Goal: Task Accomplishment & Management: Use online tool/utility

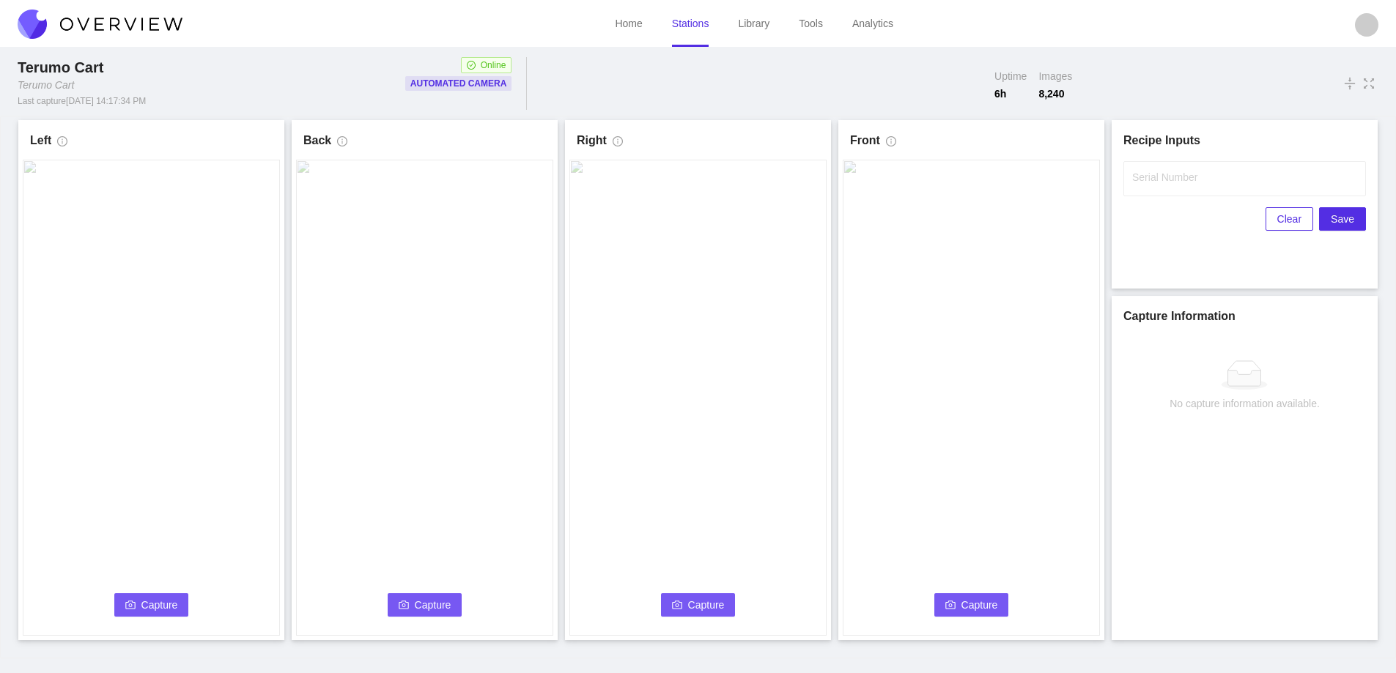
click at [134, 597] on button "Capture" at bounding box center [151, 605] width 75 height 23
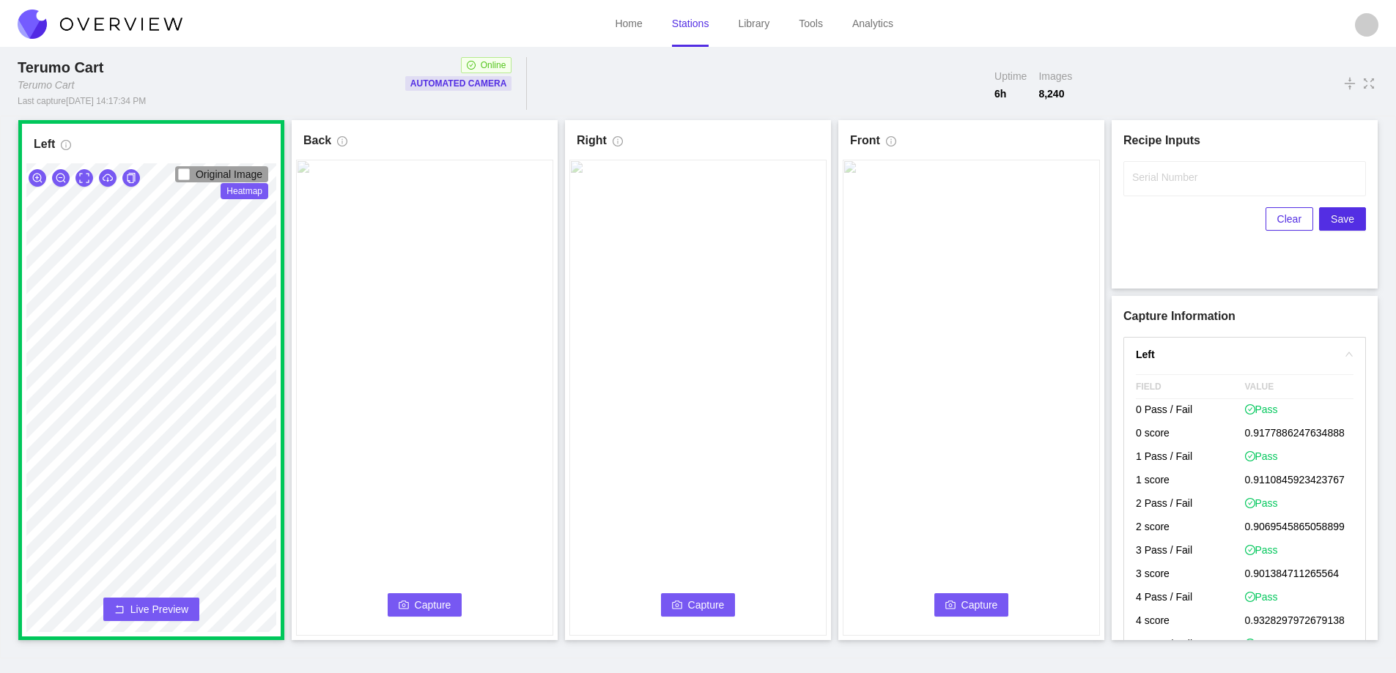
click at [436, 599] on span "Capture" at bounding box center [433, 605] width 37 height 16
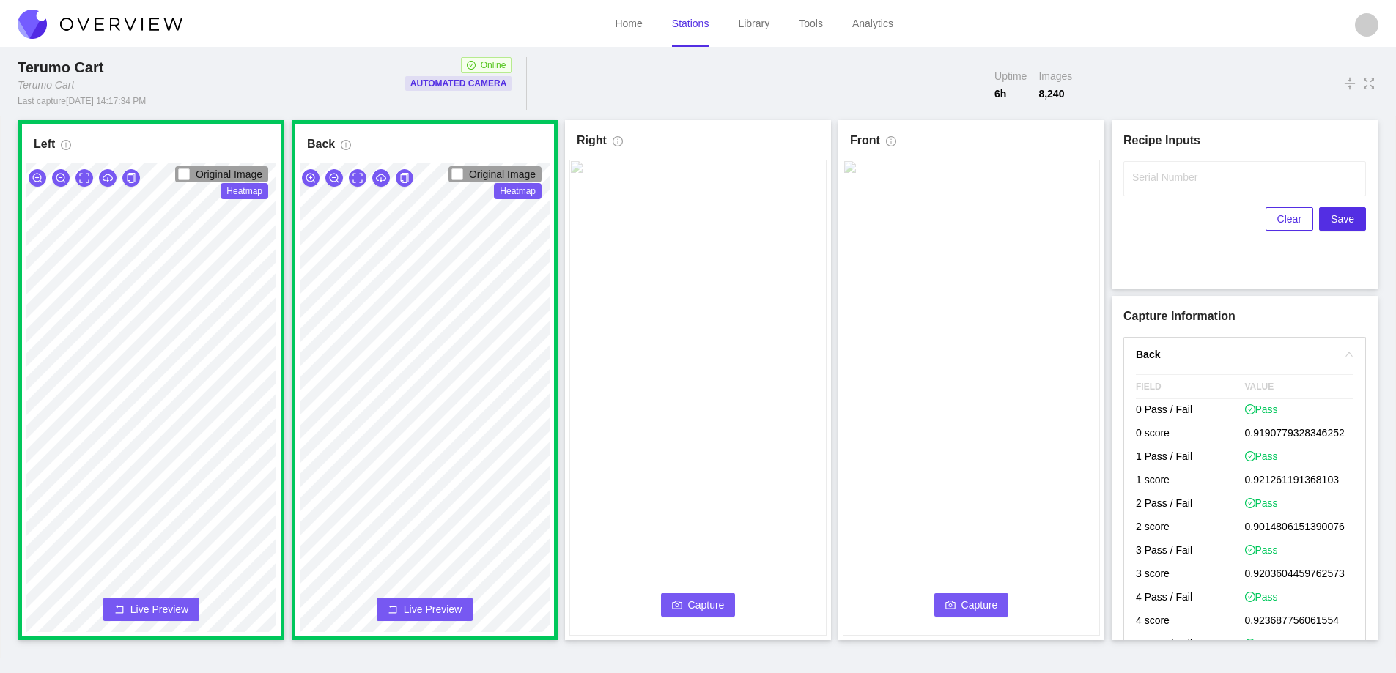
click at [698, 607] on span "Capture" at bounding box center [706, 605] width 37 height 16
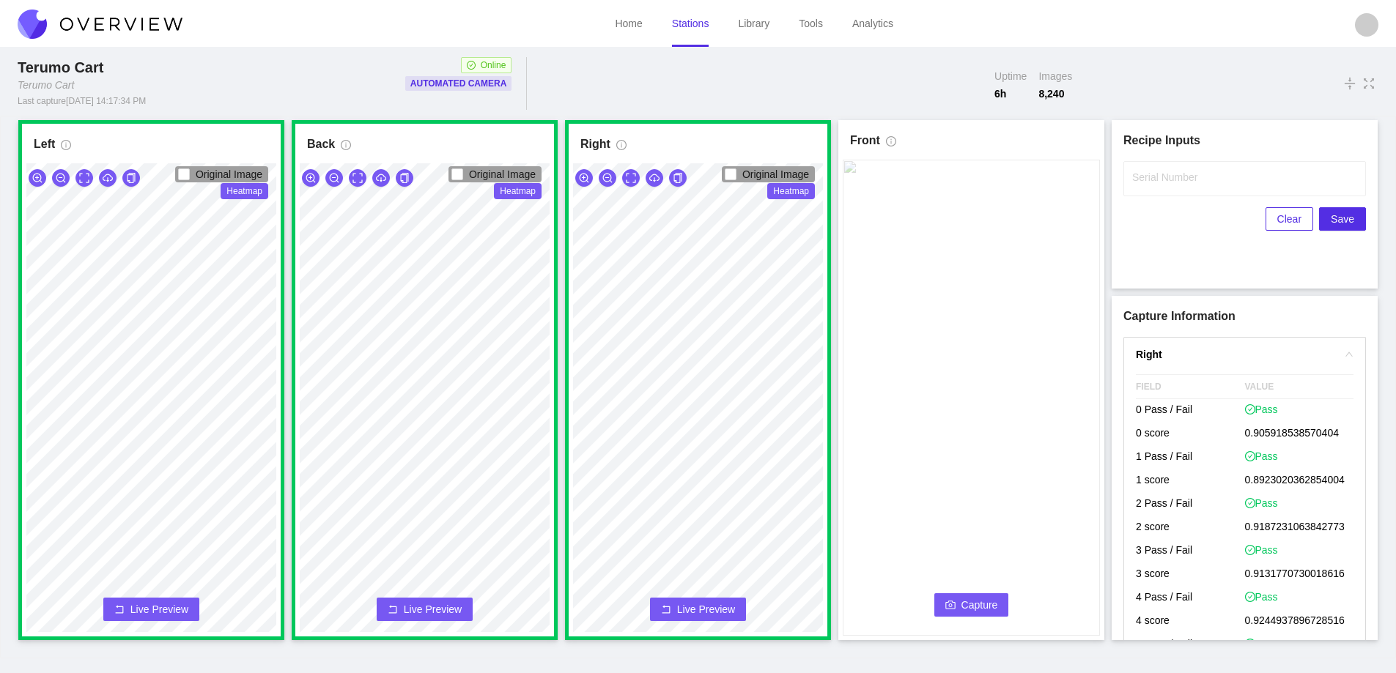
click at [969, 598] on span "Capture" at bounding box center [979, 605] width 37 height 16
click at [1155, 180] on label "Serial Number" at bounding box center [1164, 177] width 65 height 15
click at [1155, 180] on input "Serial Number" at bounding box center [1244, 178] width 243 height 35
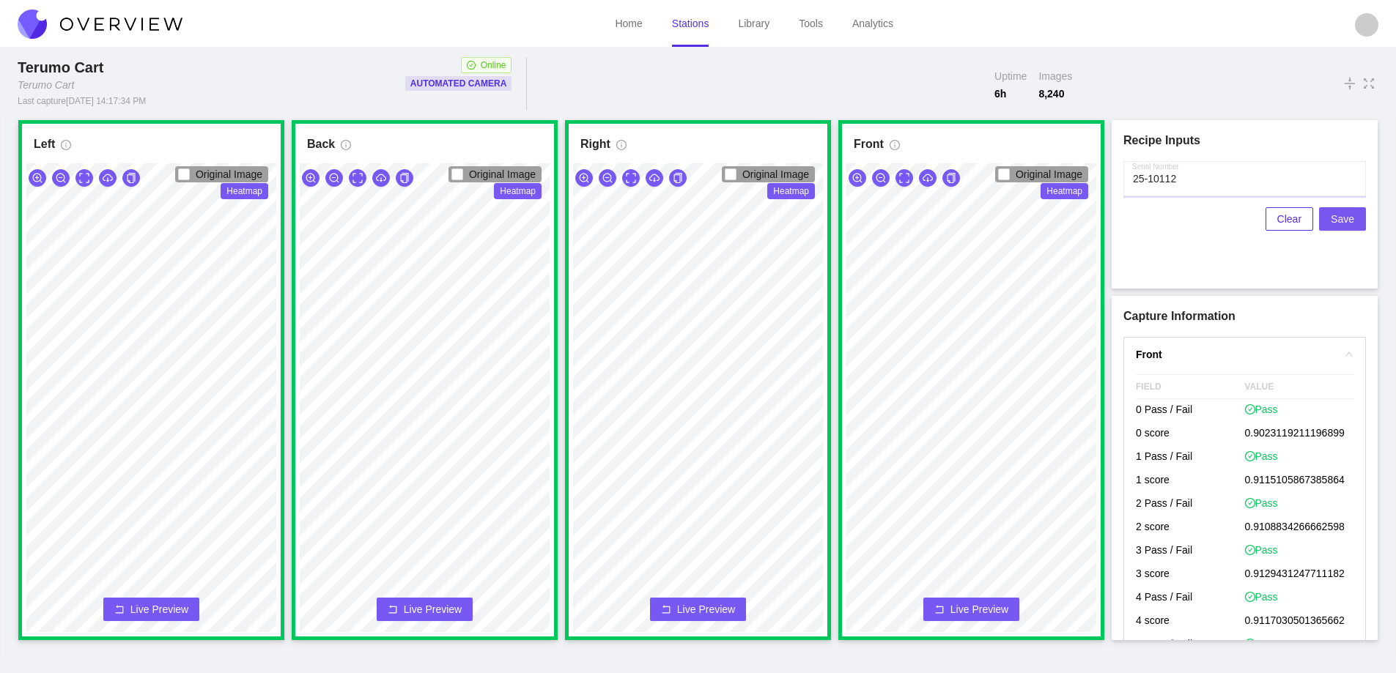
type input "25-10112"
click at [1344, 213] on span "Save" at bounding box center [1342, 219] width 23 height 16
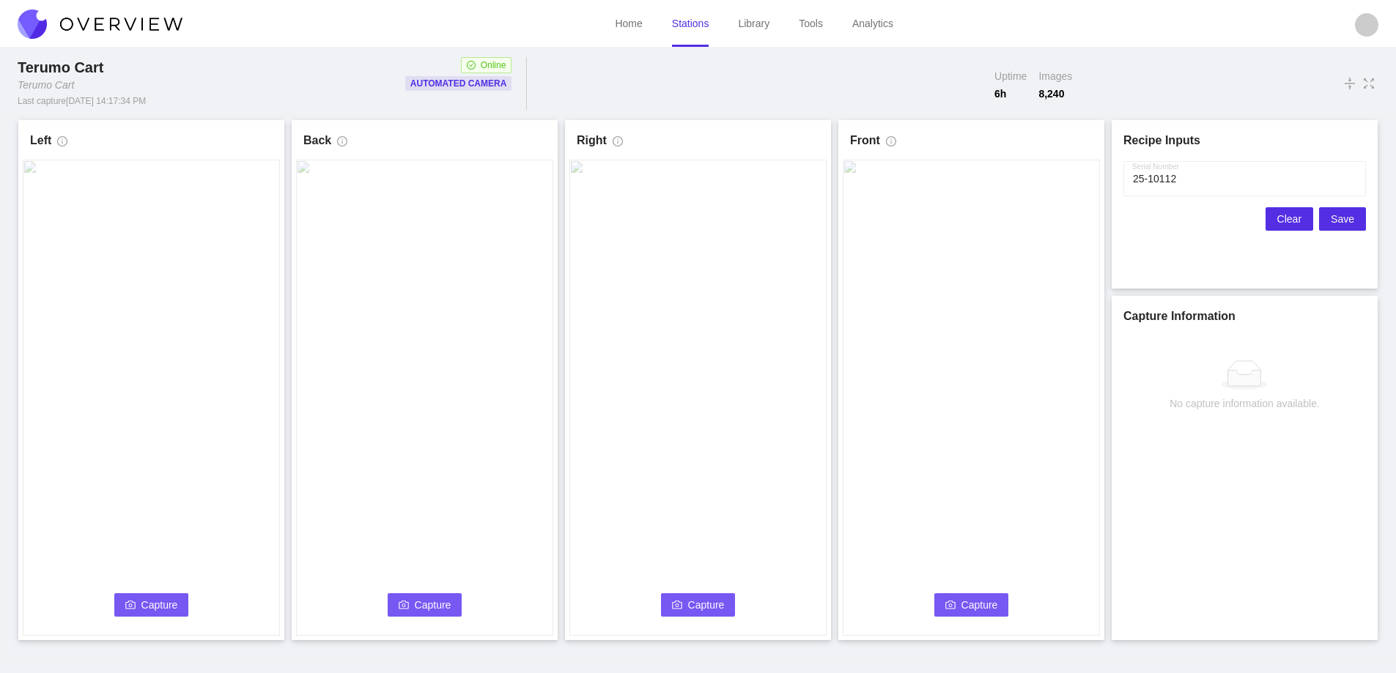
click at [1293, 213] on span "Clear" at bounding box center [1289, 219] width 24 height 16
click at [134, 605] on icon "camera" at bounding box center [130, 605] width 10 height 10
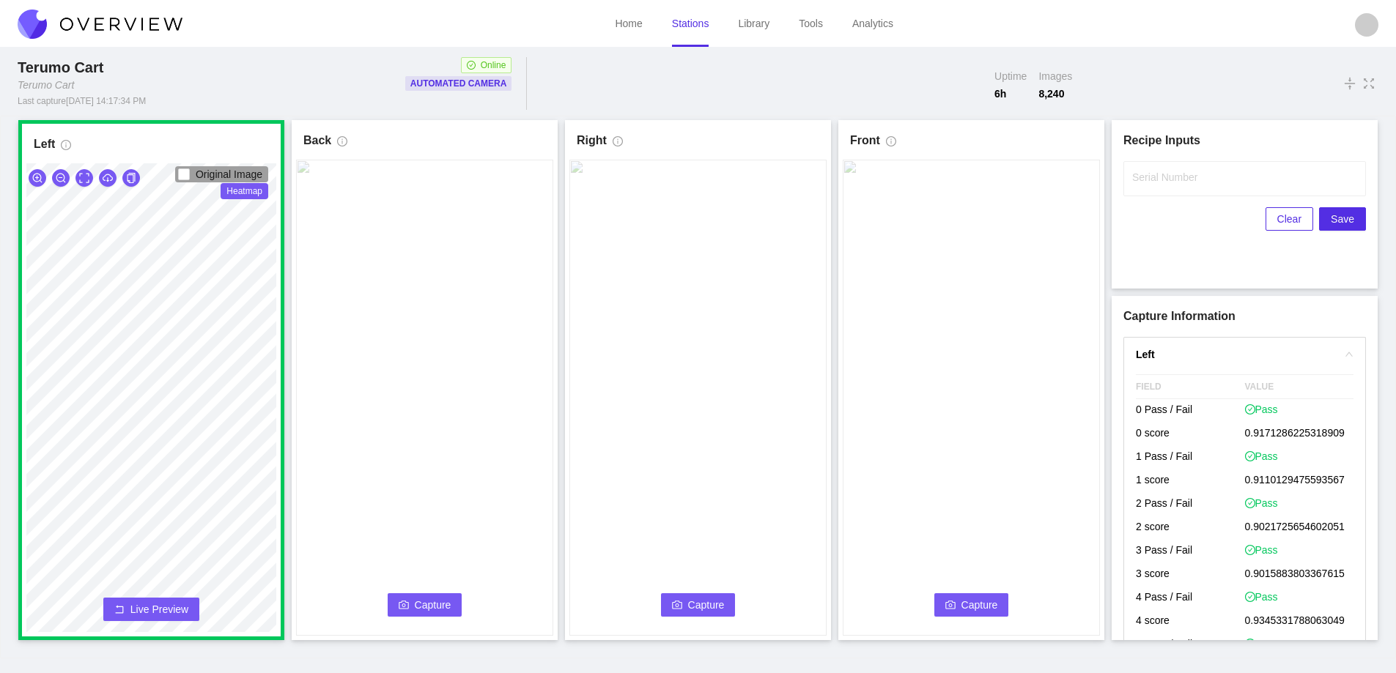
click at [437, 596] on button "Capture" at bounding box center [425, 605] width 75 height 23
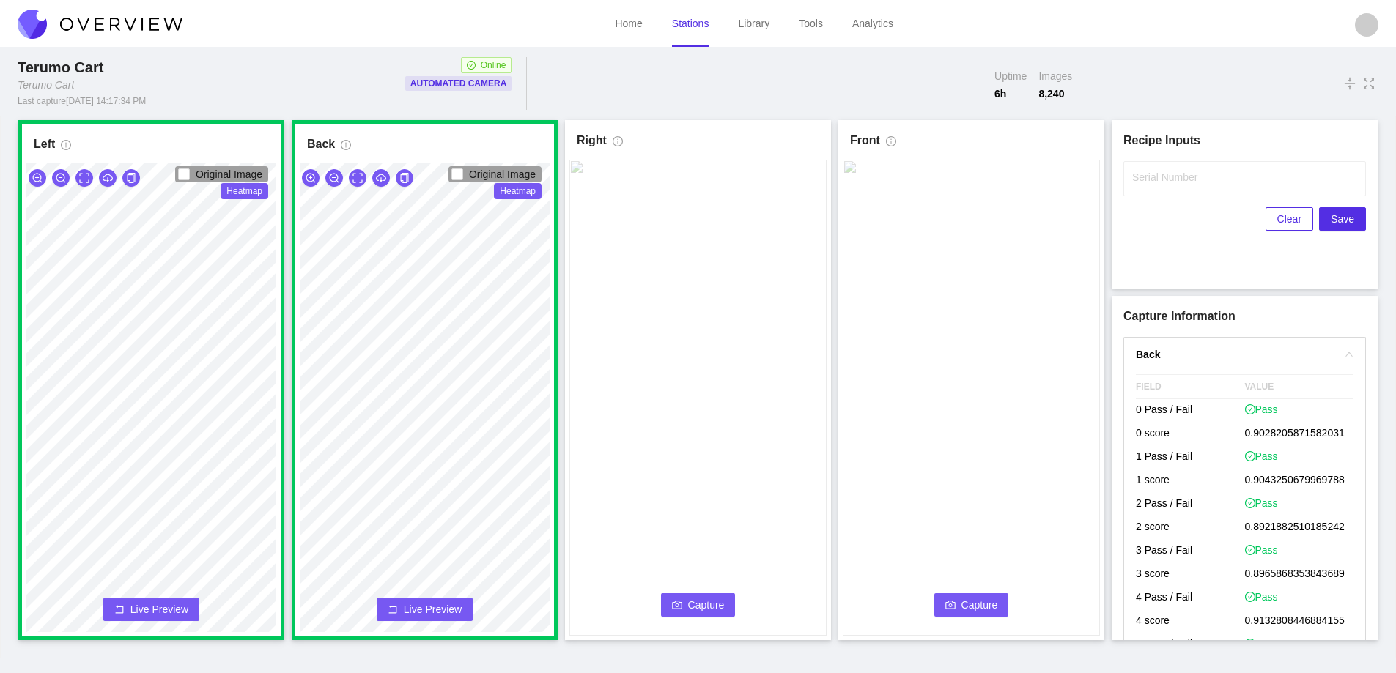
click at [709, 599] on span "Capture" at bounding box center [706, 605] width 37 height 16
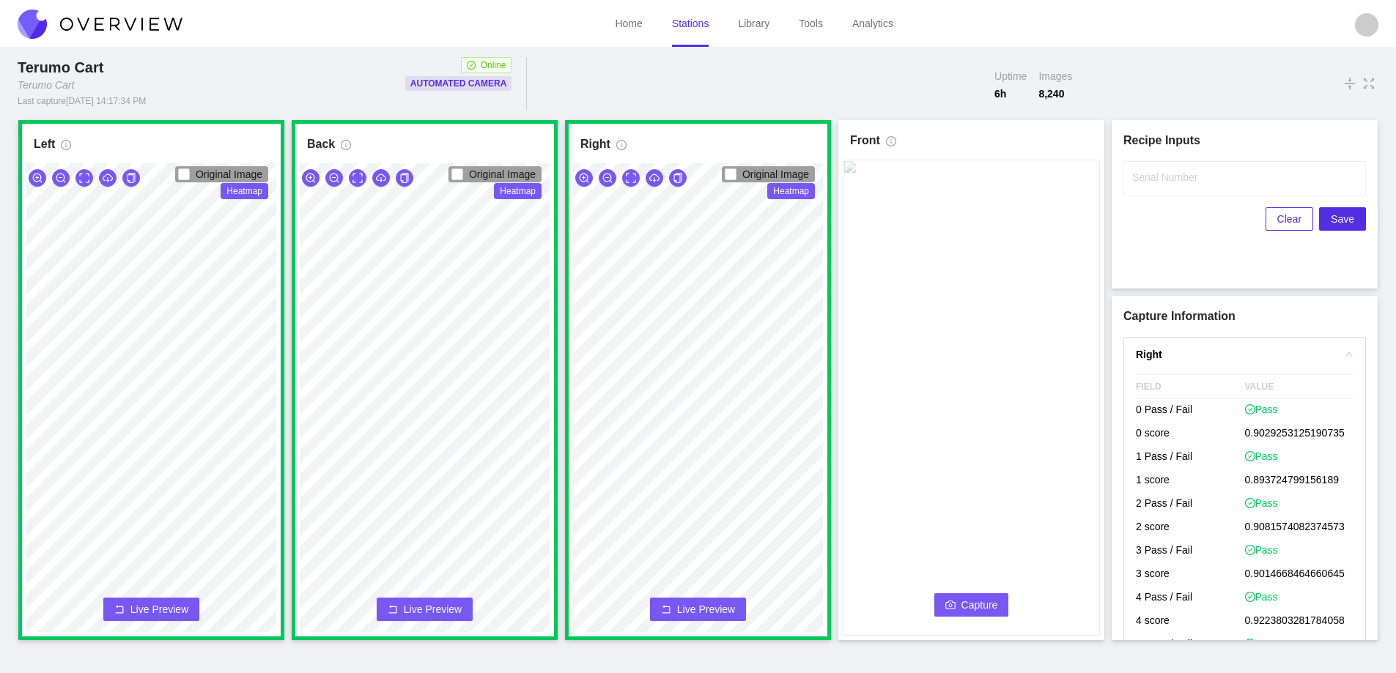
click at [974, 594] on button "Capture" at bounding box center [971, 605] width 75 height 23
click at [1164, 183] on label "Serial Number" at bounding box center [1164, 177] width 65 height 15
click at [1164, 183] on input "Serial Number" at bounding box center [1244, 178] width 243 height 35
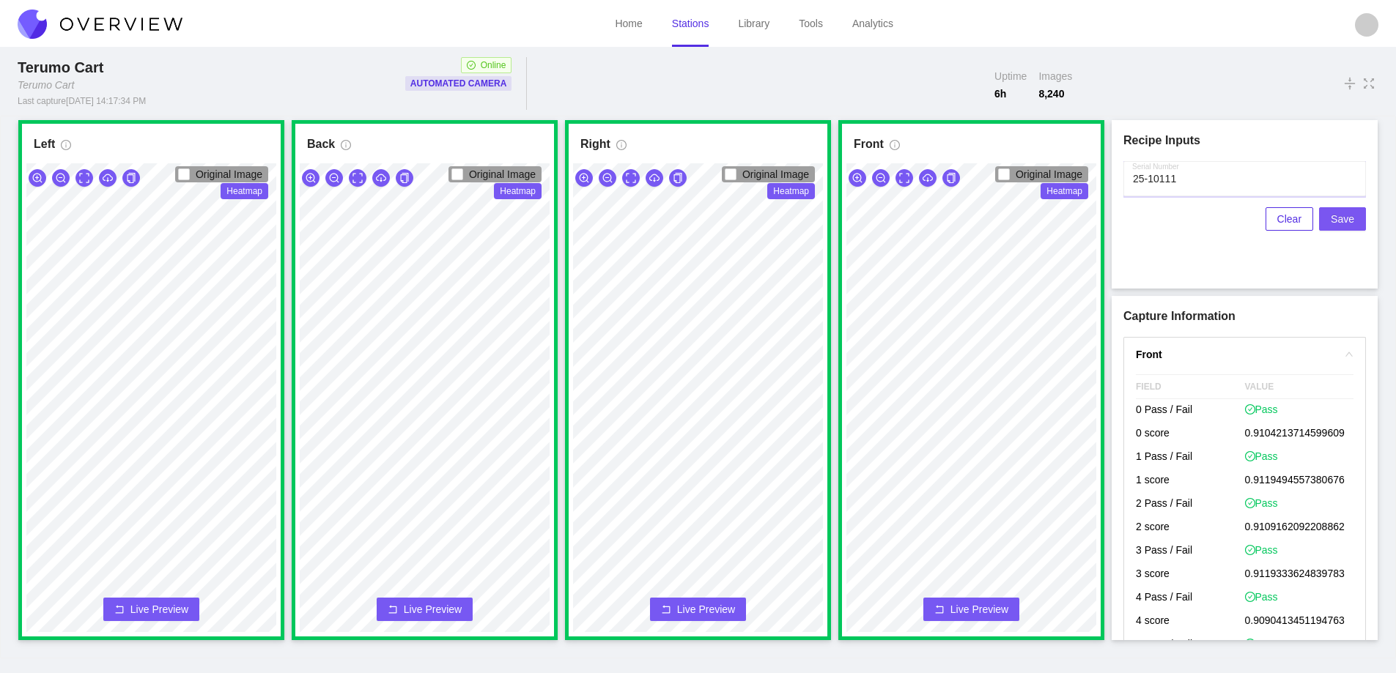
type input "25-10111"
click at [1345, 222] on span "Save" at bounding box center [1342, 219] width 23 height 16
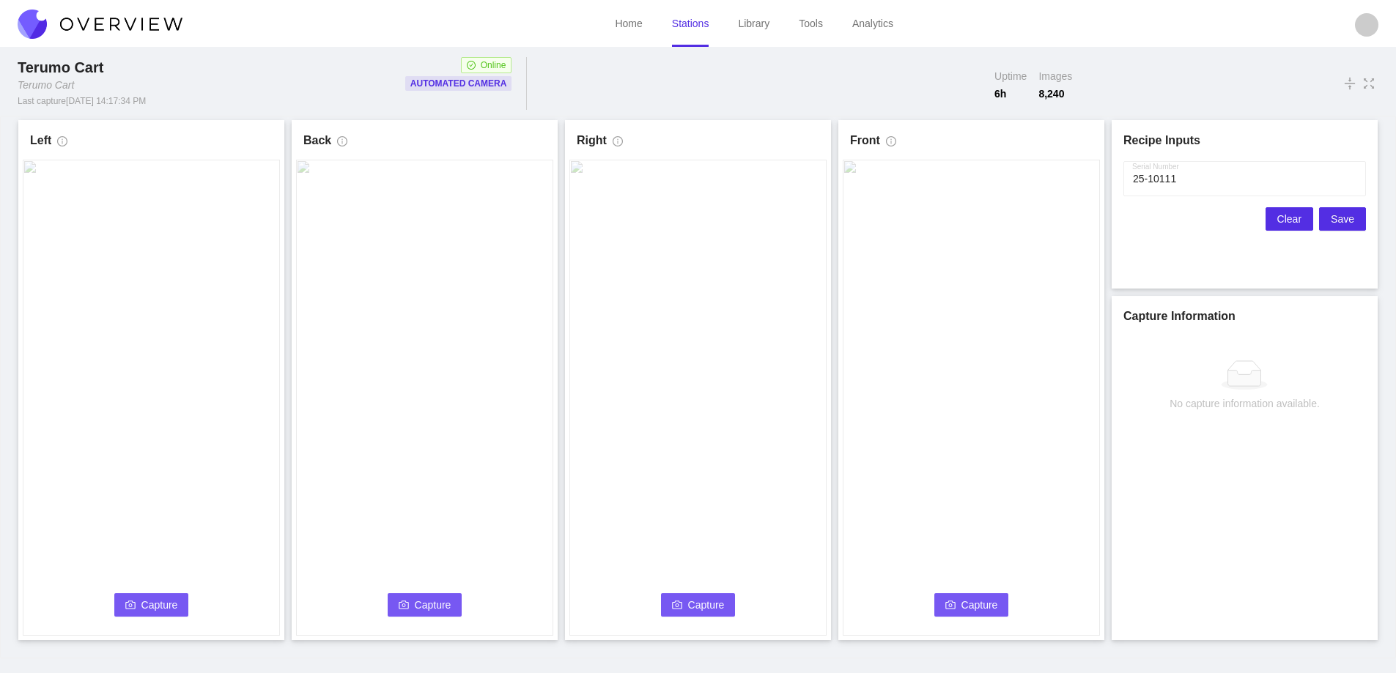
click at [1287, 219] on span "Clear" at bounding box center [1289, 219] width 24 height 16
click at [150, 601] on span "Capture" at bounding box center [159, 605] width 37 height 16
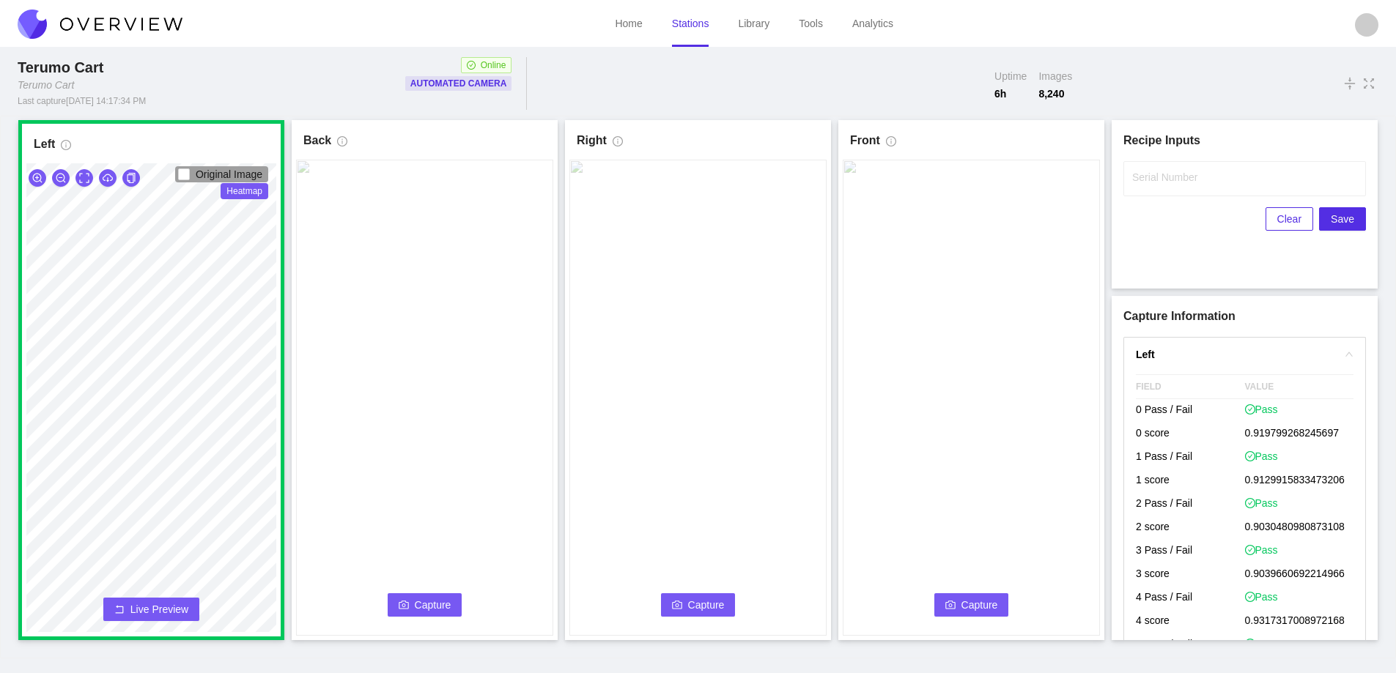
click at [431, 599] on span "Capture" at bounding box center [433, 605] width 37 height 16
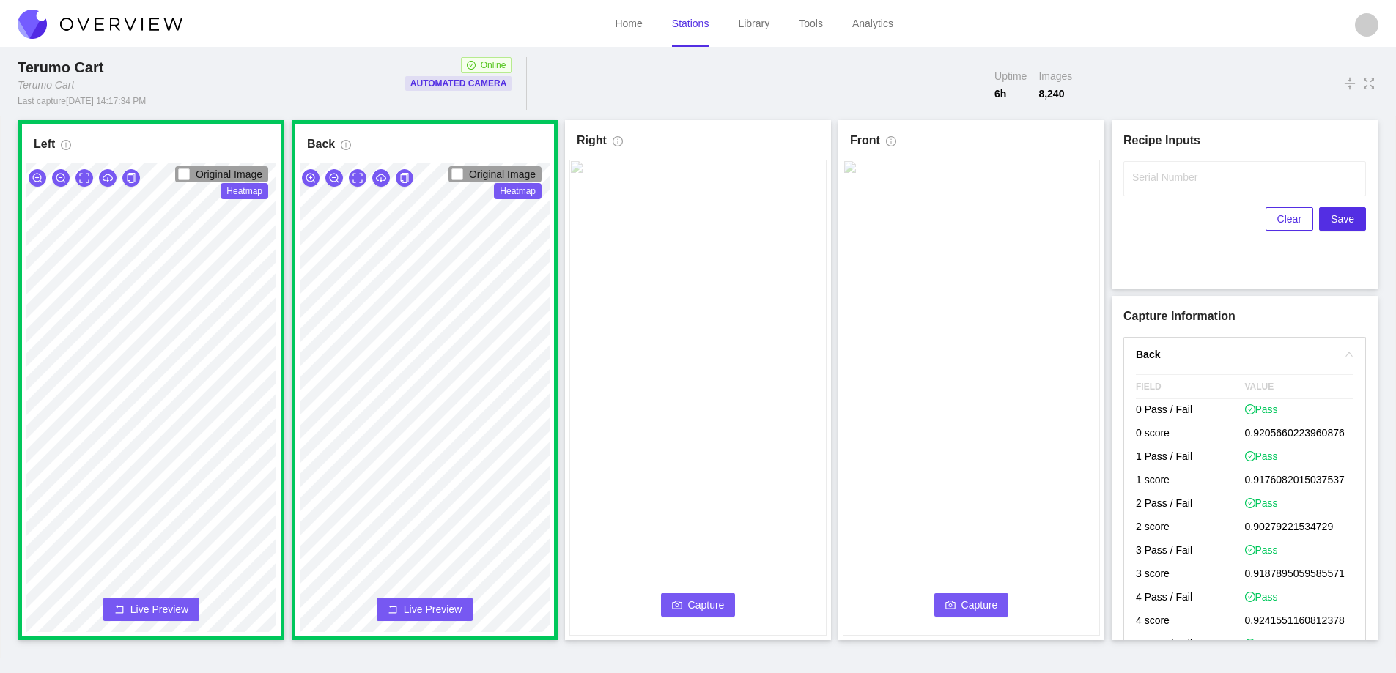
click at [693, 603] on span "Capture" at bounding box center [706, 605] width 37 height 16
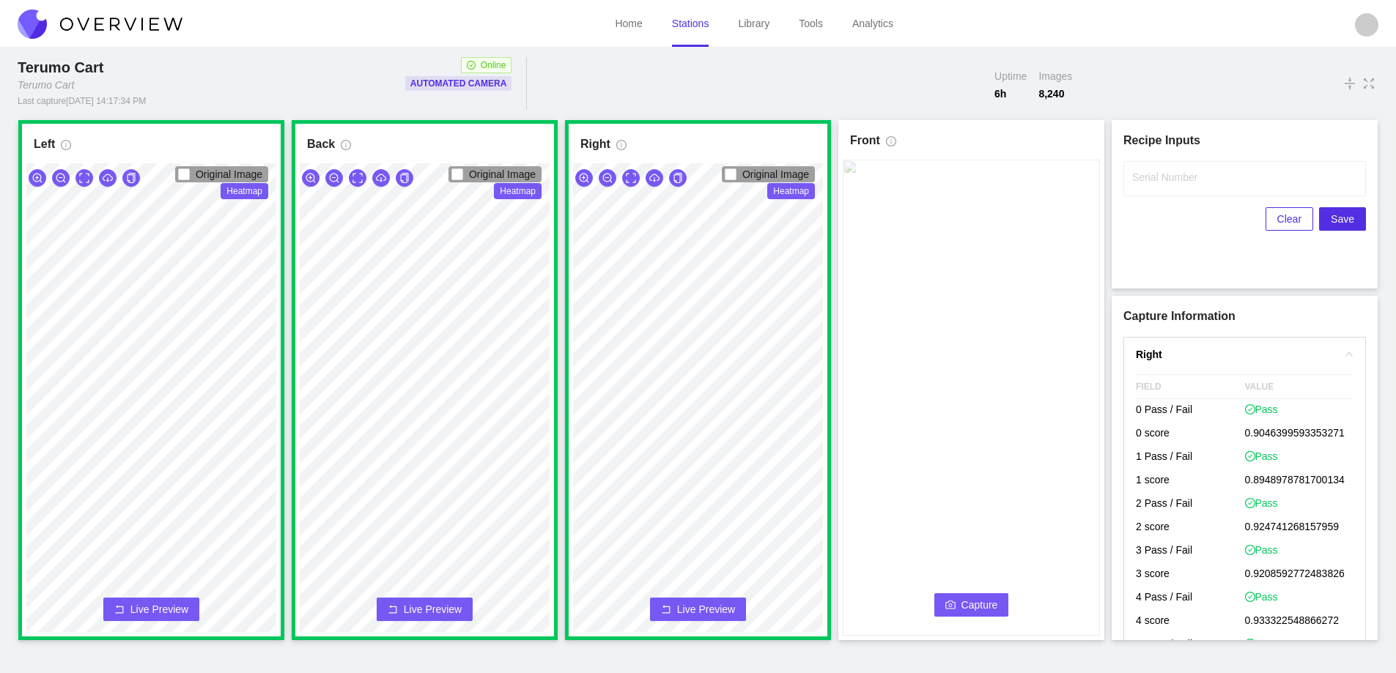
click at [952, 605] on icon "camera" at bounding box center [950, 605] width 10 height 8
click at [1153, 175] on label "Serial Number" at bounding box center [1164, 177] width 65 height 15
click at [1153, 175] on input "Serial Number" at bounding box center [1244, 178] width 243 height 35
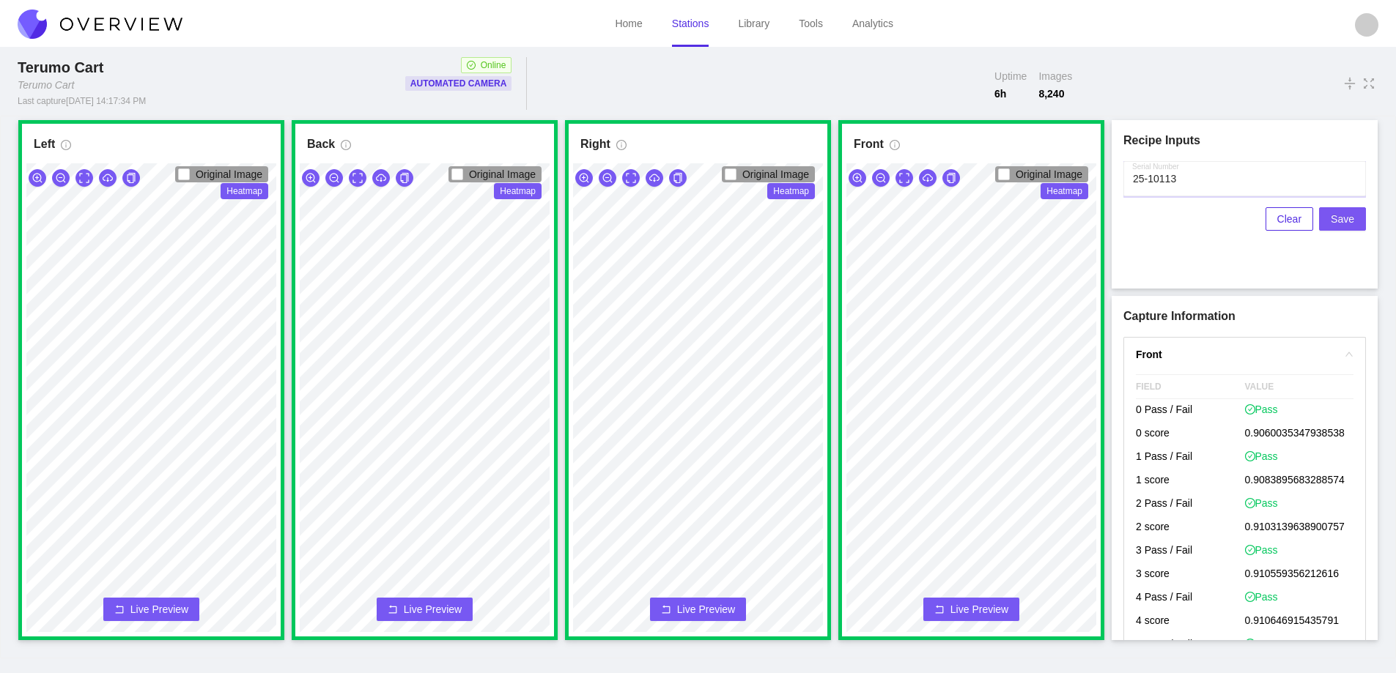
type input "25-10113"
click at [1334, 220] on span "Save" at bounding box center [1342, 219] width 23 height 16
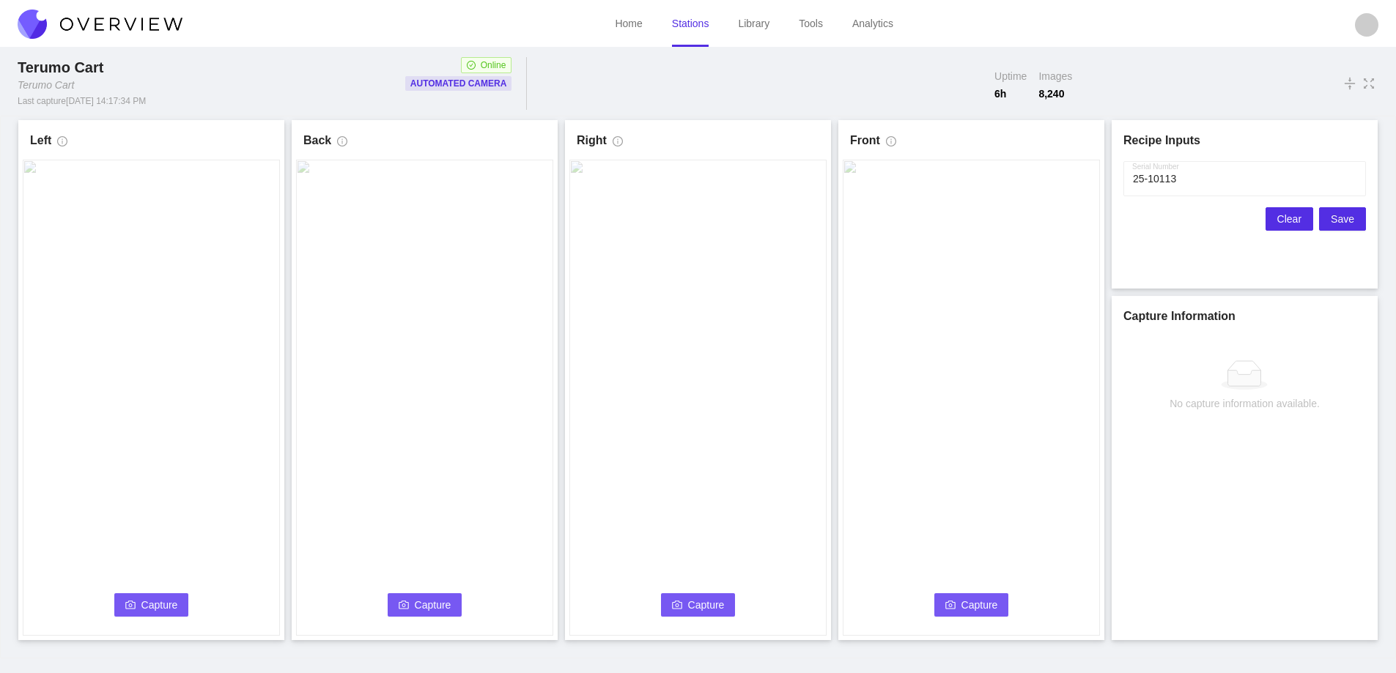
click at [1295, 218] on span "Clear" at bounding box center [1289, 219] width 24 height 16
click at [144, 596] on button "Capture" at bounding box center [151, 605] width 75 height 23
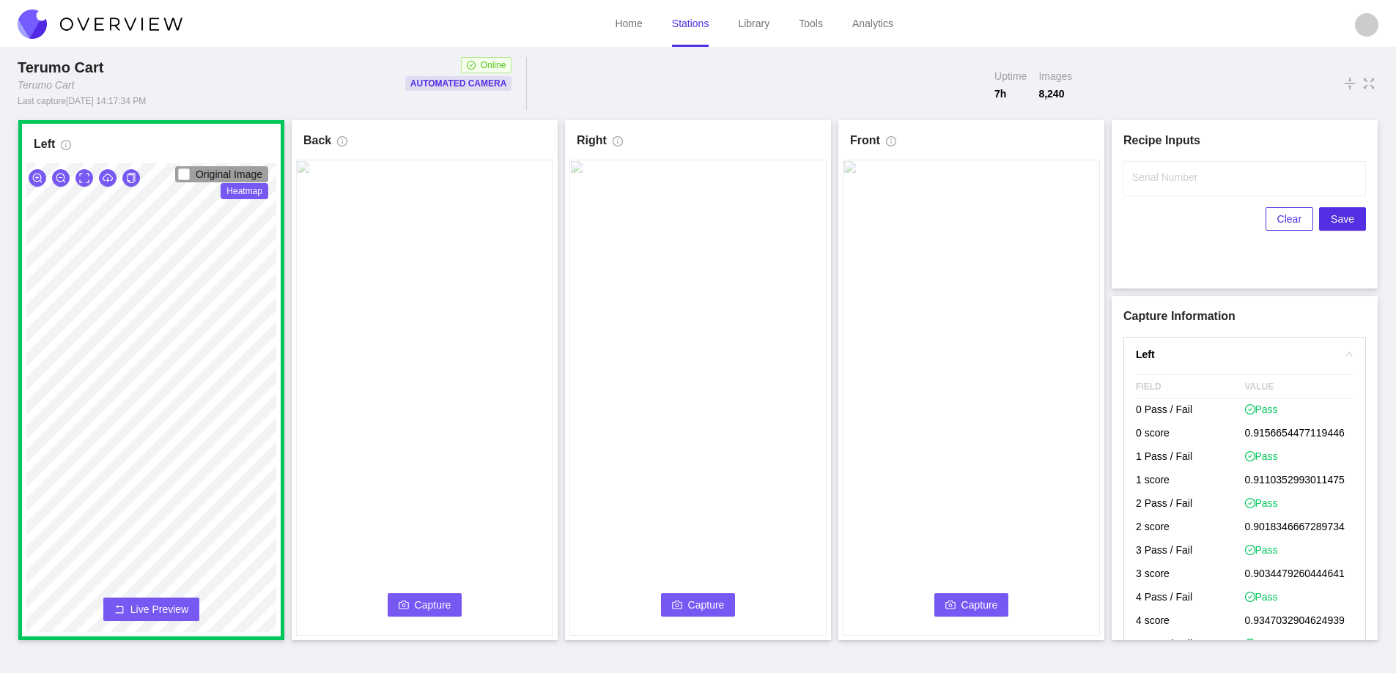
click at [443, 602] on span "Capture" at bounding box center [433, 605] width 37 height 16
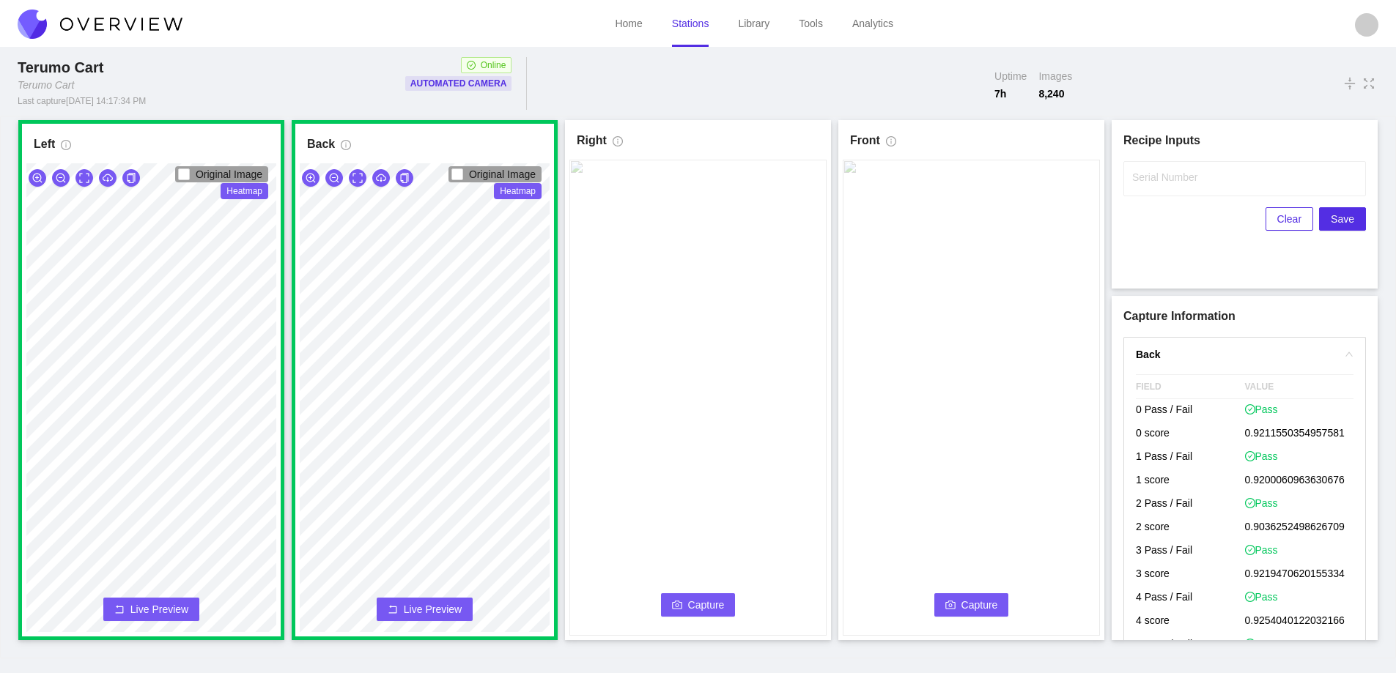
click at [684, 610] on button "Capture" at bounding box center [698, 605] width 75 height 23
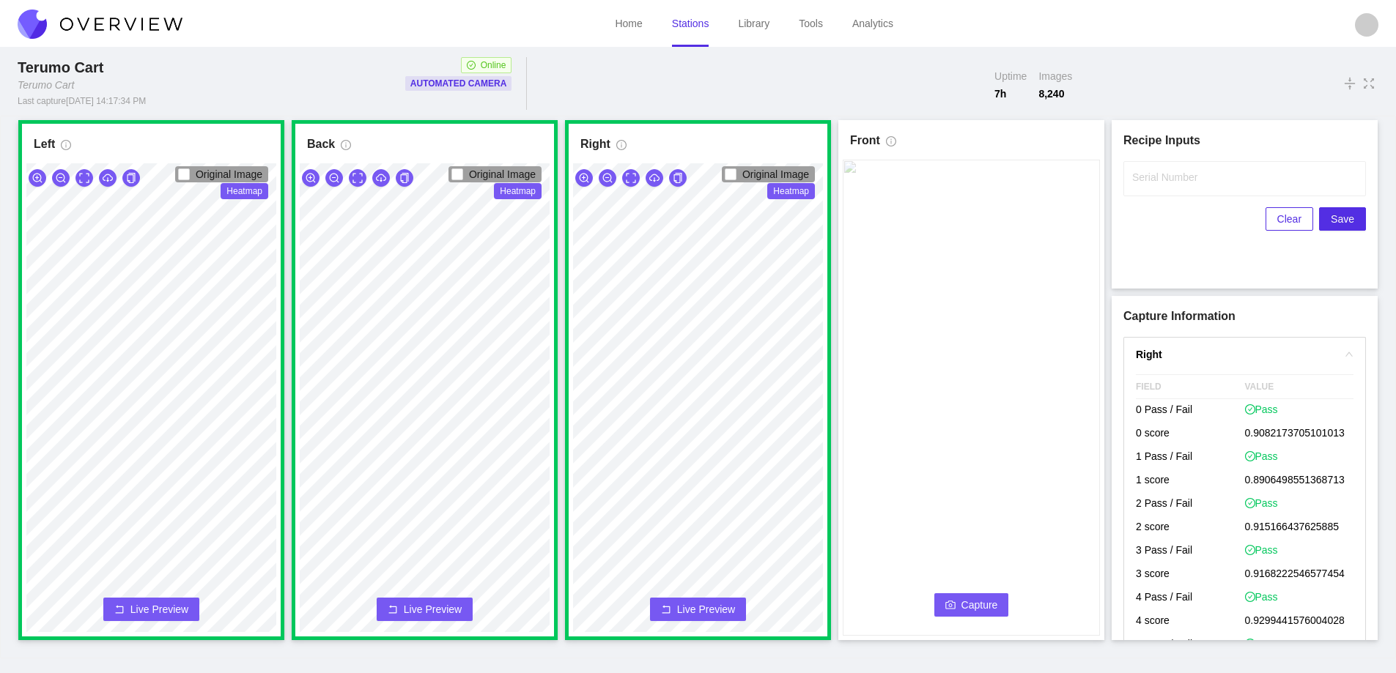
click at [984, 597] on span "Capture" at bounding box center [979, 605] width 37 height 16
click at [1133, 177] on label "Serial Number" at bounding box center [1164, 177] width 65 height 15
click at [1133, 177] on input "Serial Number" at bounding box center [1244, 178] width 243 height 35
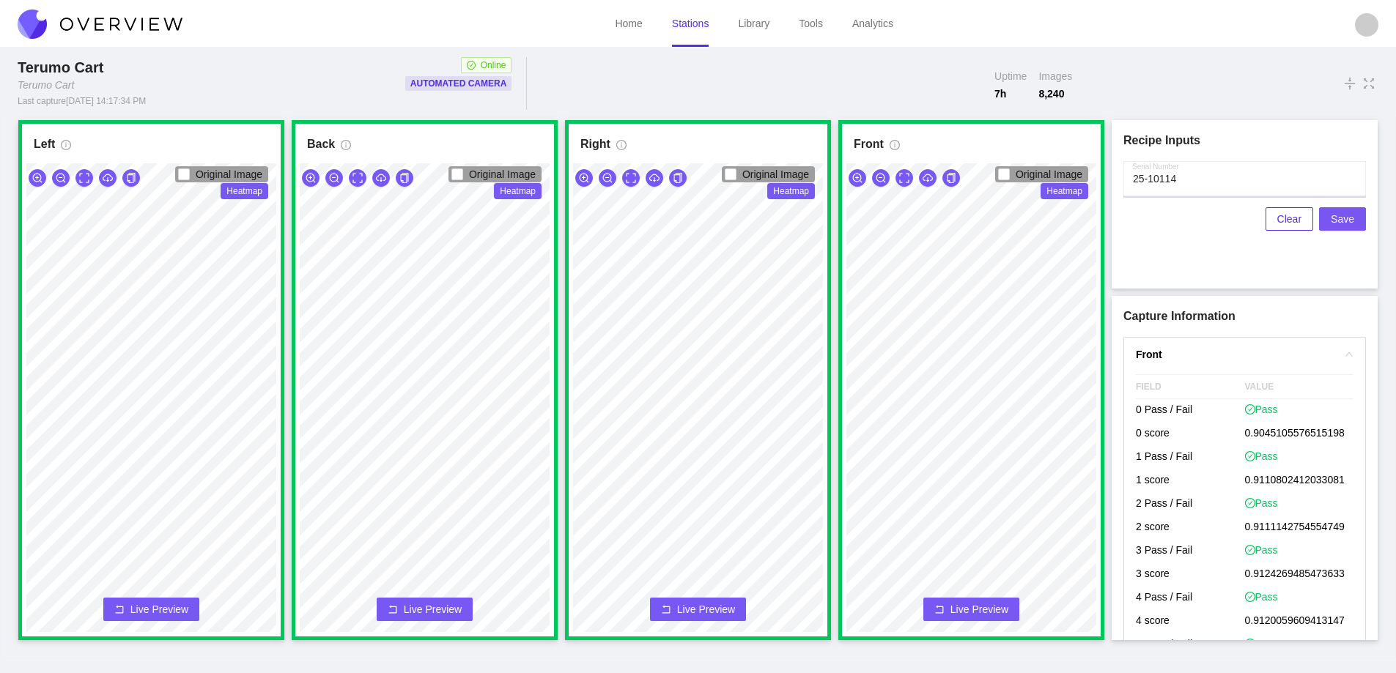
type input "25-10114"
click at [1339, 215] on span "Save" at bounding box center [1342, 219] width 23 height 16
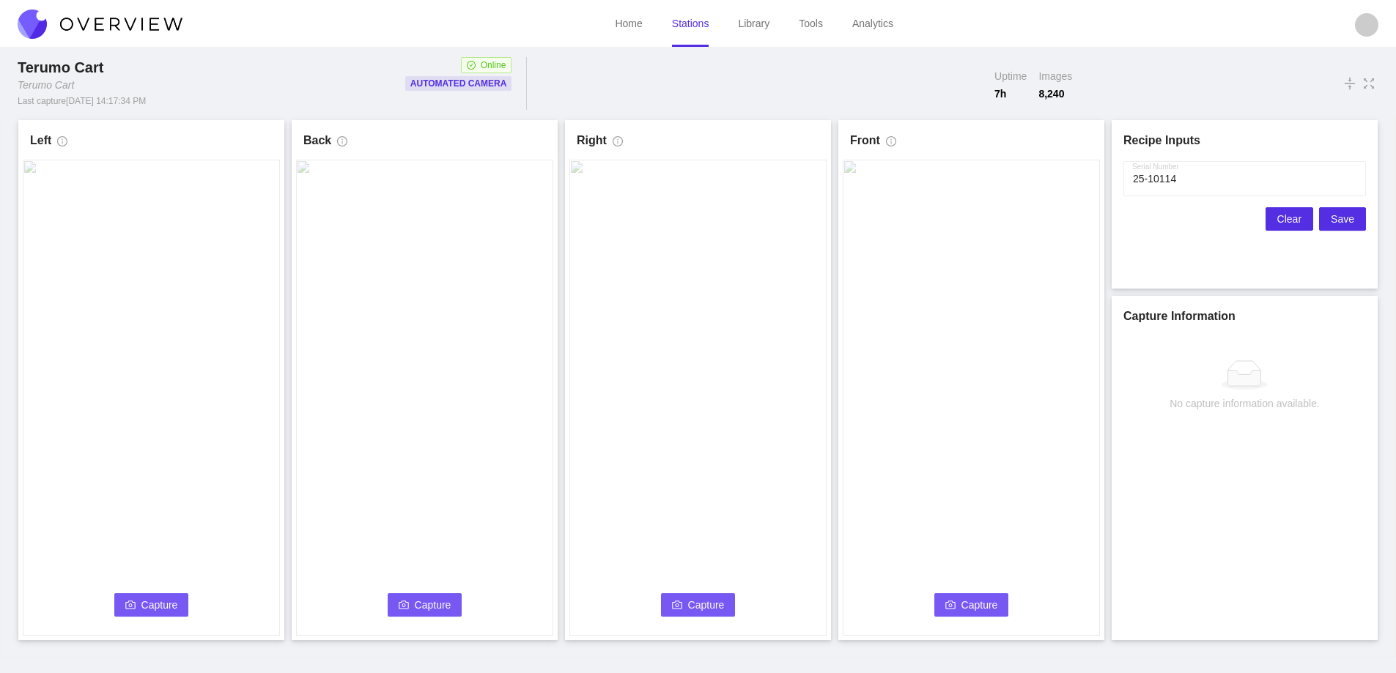
click at [1297, 219] on span "Clear" at bounding box center [1289, 219] width 24 height 16
click at [128, 602] on icon "camera" at bounding box center [130, 605] width 10 height 10
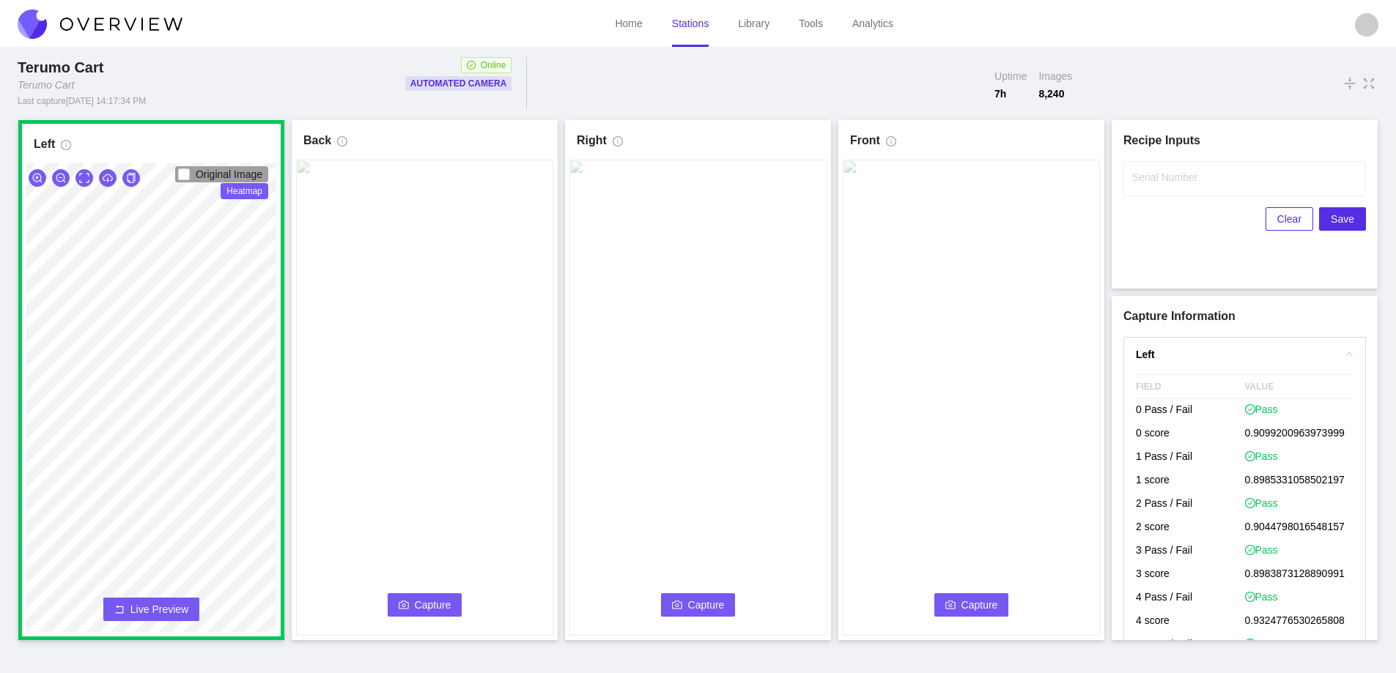
click at [417, 607] on span "Capture" at bounding box center [433, 605] width 37 height 16
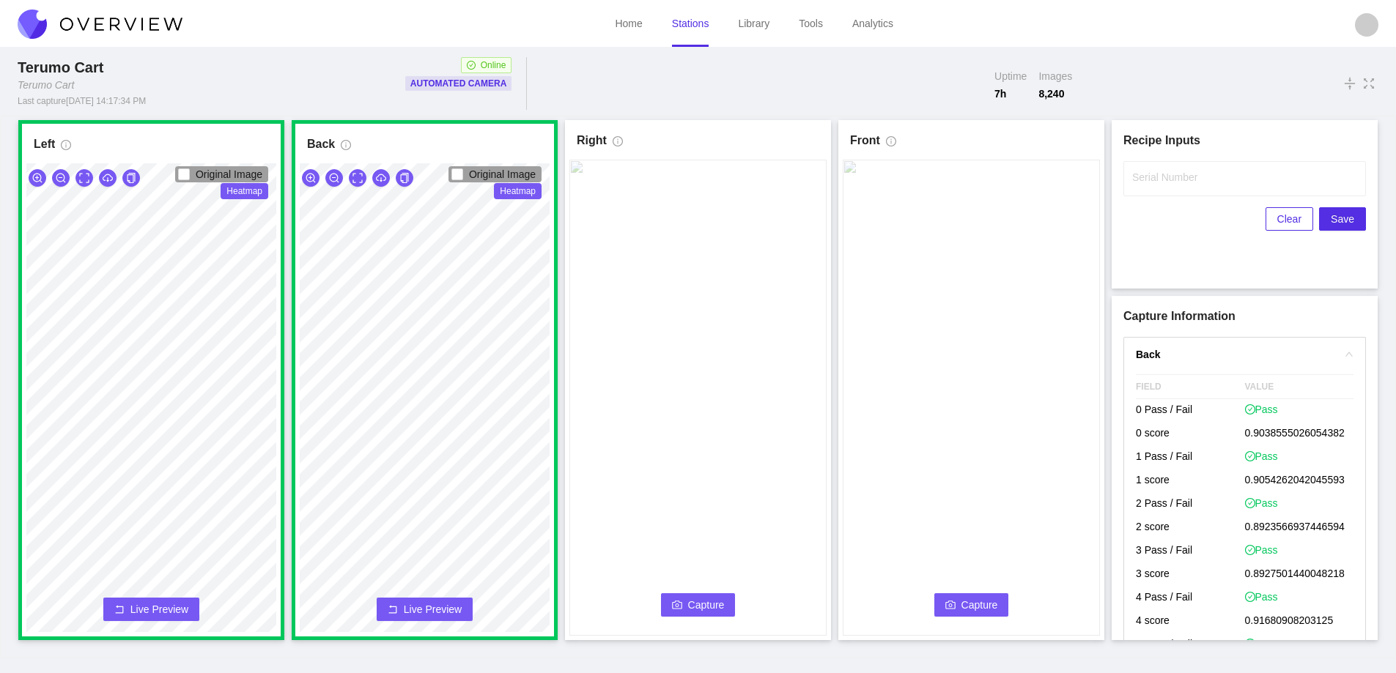
click at [703, 603] on span "Capture" at bounding box center [706, 605] width 37 height 16
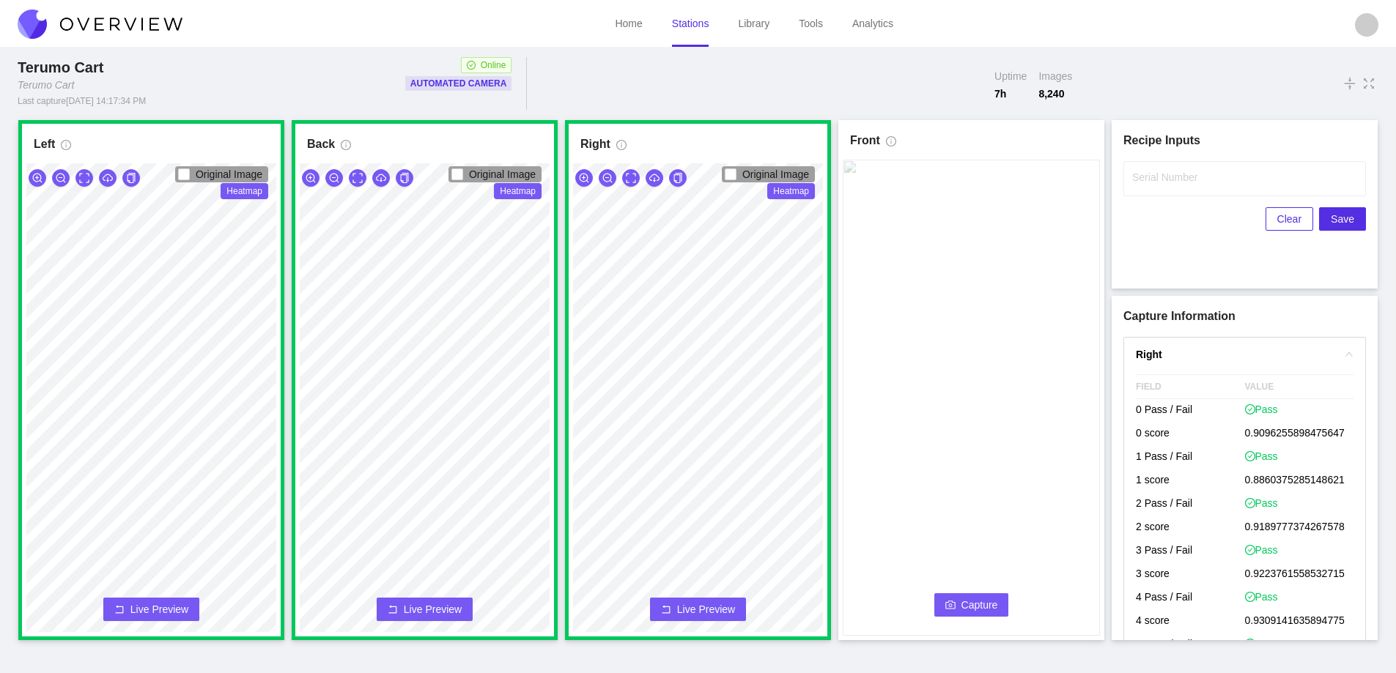
click at [970, 605] on span "Capture" at bounding box center [979, 605] width 37 height 16
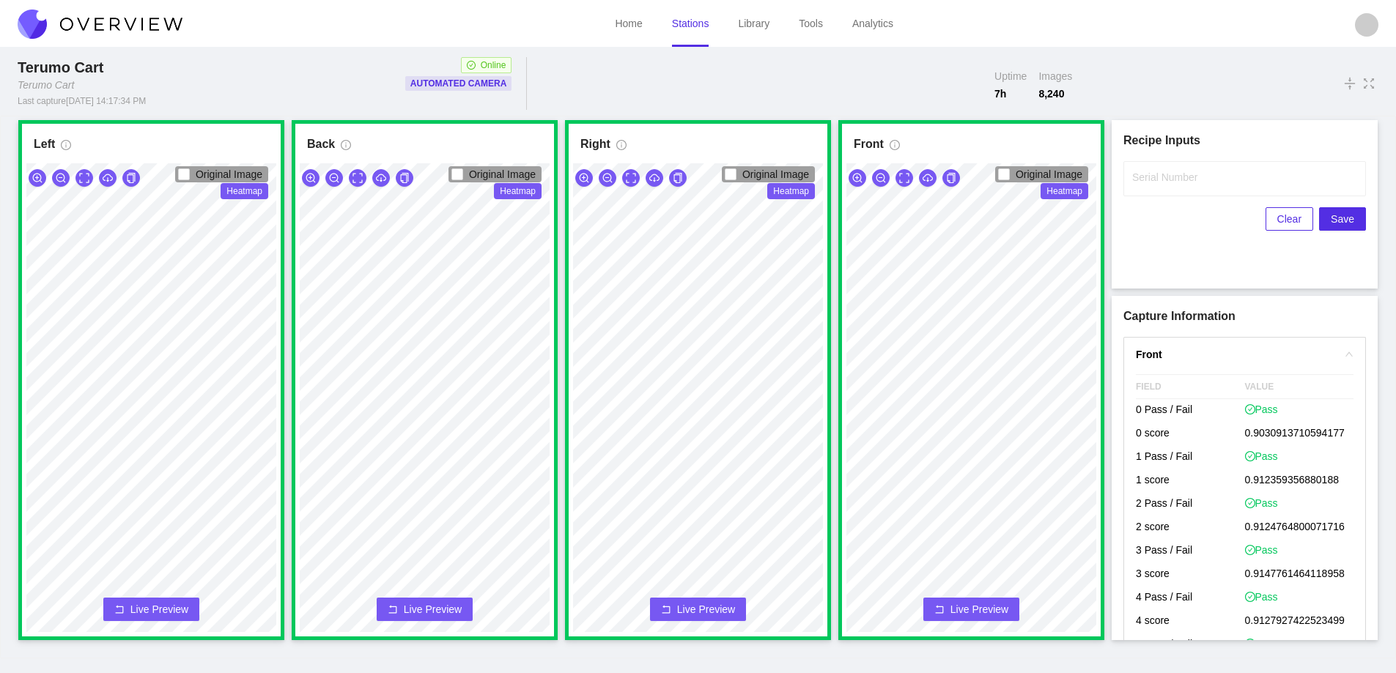
click at [1152, 181] on label "Serial Number" at bounding box center [1164, 177] width 65 height 15
click at [1152, 181] on input "Serial Number" at bounding box center [1244, 178] width 243 height 35
type input "25-10115"
click at [1334, 219] on span "Save" at bounding box center [1342, 219] width 23 height 16
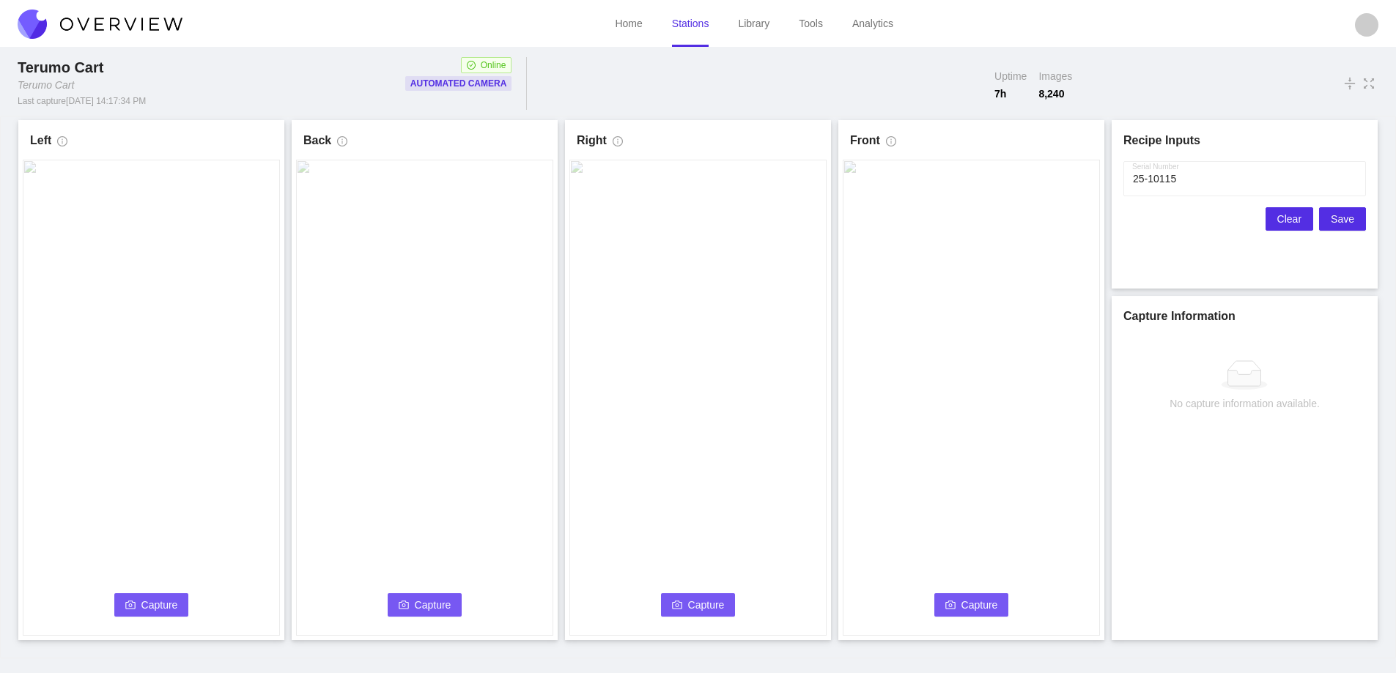
click at [1287, 221] on span "Clear" at bounding box center [1289, 219] width 24 height 16
